Goal: Check status

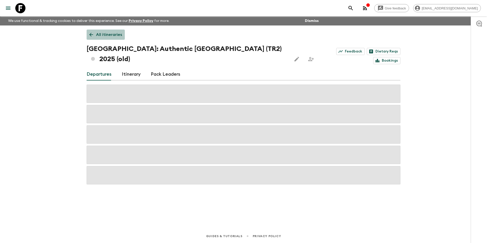
click at [91, 35] on icon at bounding box center [91, 35] width 4 height 4
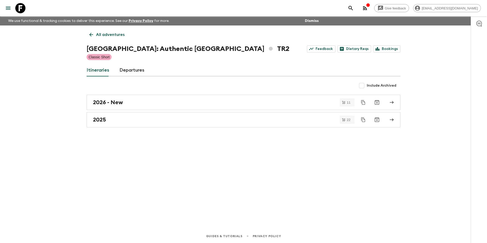
click at [91, 35] on icon at bounding box center [91, 35] width 4 height 4
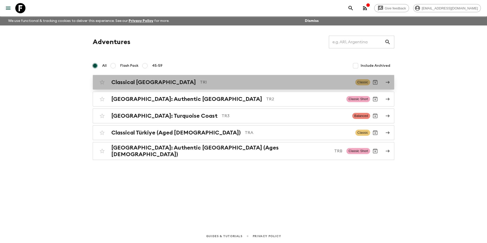
click at [134, 83] on h2 "Classical [GEOGRAPHIC_DATA]" at bounding box center [153, 82] width 85 height 7
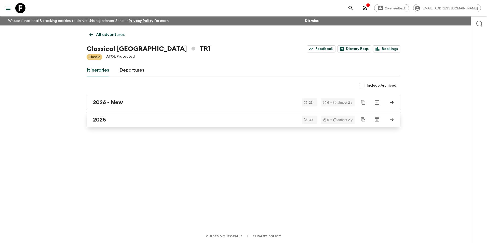
click at [131, 123] on div "2025" at bounding box center [239, 119] width 292 height 7
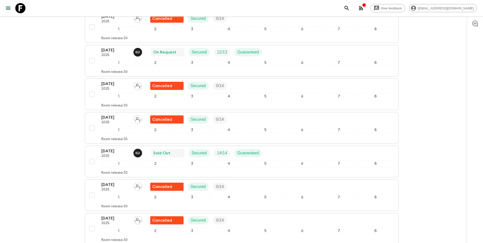
scroll to position [714, 0]
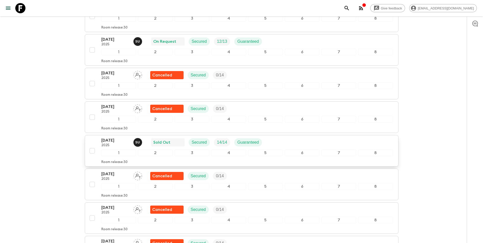
click at [283, 142] on div "[DATE] 2025 S U Sold Out Secured 14 / 14 Guaranteed" at bounding box center [247, 142] width 292 height 10
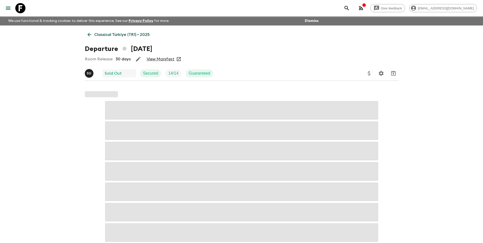
click at [165, 63] on div "Room Release: 30 days View Manifest" at bounding box center [242, 59] width 314 height 10
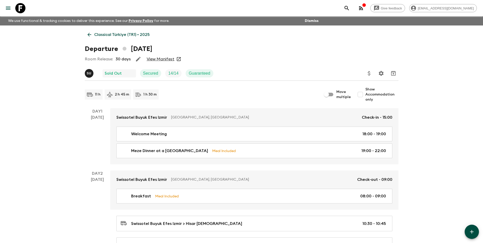
click at [163, 60] on link "View Manifest" at bounding box center [161, 59] width 28 height 5
